Goal: Task Accomplishment & Management: Manage account settings

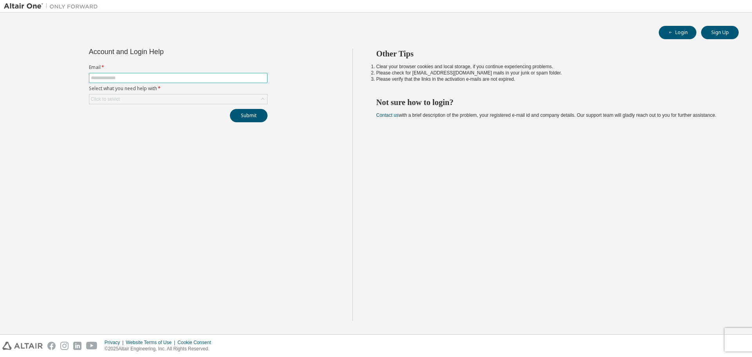
click at [106, 80] on input "text" at bounding box center [178, 78] width 175 height 6
type input "**********"
click at [137, 99] on div "Click to select" at bounding box center [178, 98] width 178 height 9
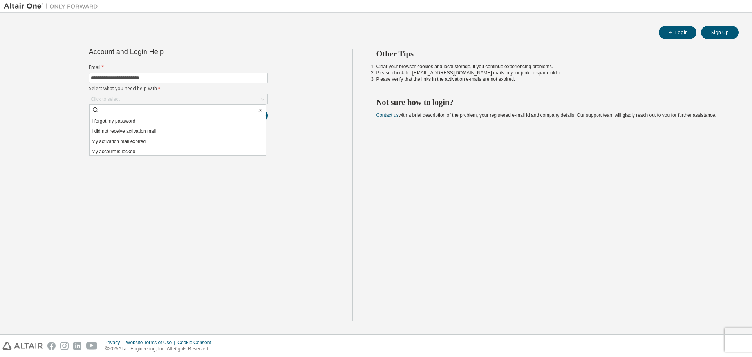
click at [128, 123] on li "I forgot my password" at bounding box center [178, 121] width 176 height 10
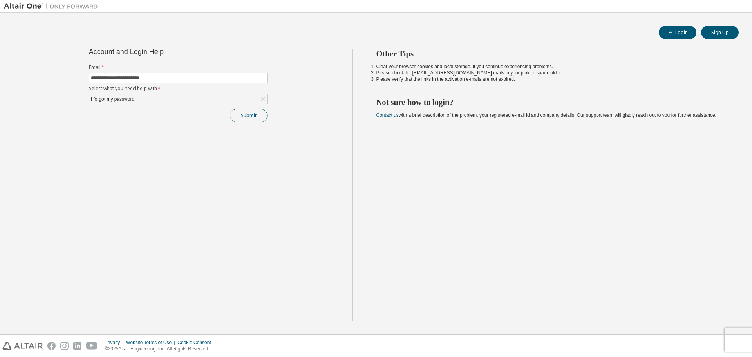
click at [247, 114] on button "Submit" at bounding box center [249, 115] width 38 height 13
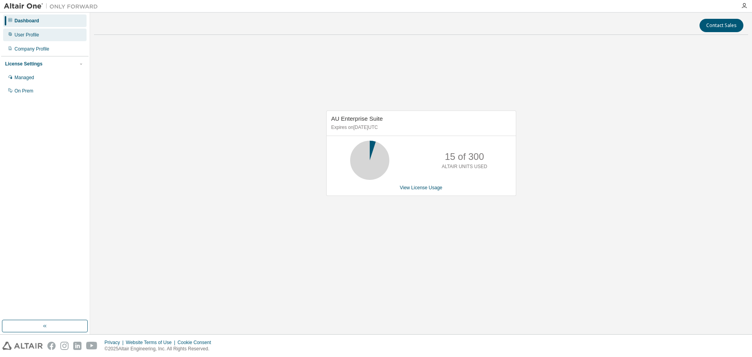
click at [36, 36] on div "User Profile" at bounding box center [26, 35] width 25 height 6
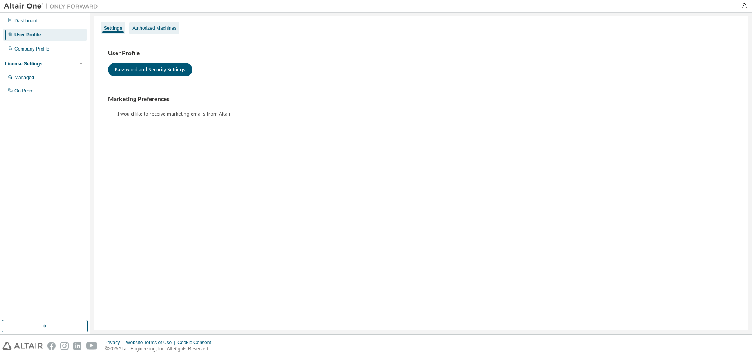
click at [149, 29] on div "Authorized Machines" at bounding box center [154, 28] width 44 height 6
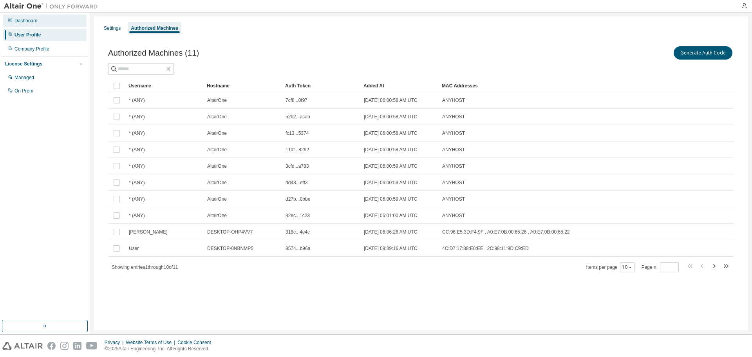
click at [27, 19] on div "Dashboard" at bounding box center [25, 21] width 23 height 6
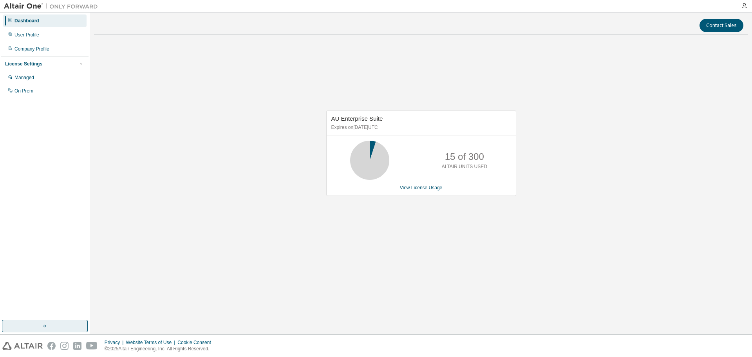
click at [45, 325] on icon "button" at bounding box center [45, 326] width 6 height 6
